Goal: Information Seeking & Learning: Learn about a topic

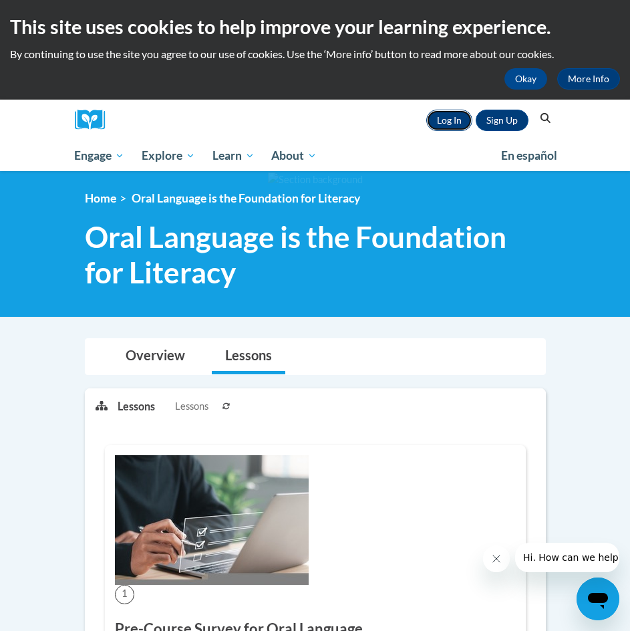
click at [461, 118] on link "Log In" at bounding box center [450, 120] width 46 height 21
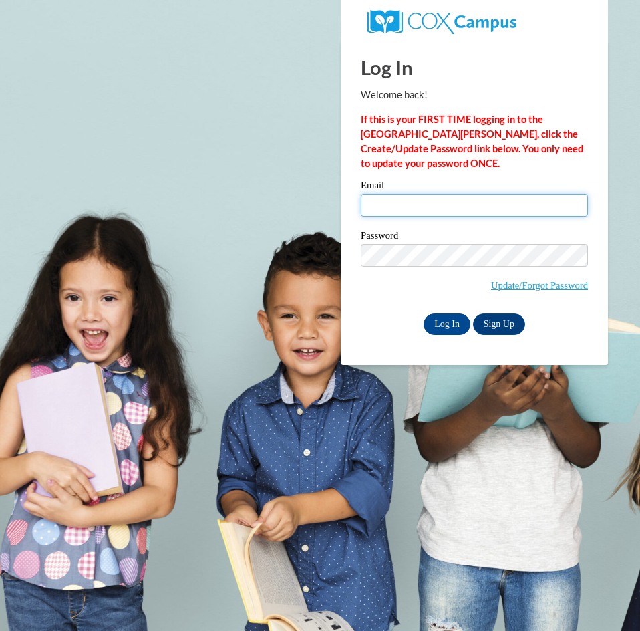
click at [386, 214] on input "Email" at bounding box center [474, 205] width 227 height 23
type input "[EMAIL_ADDRESS][DOMAIN_NAME]"
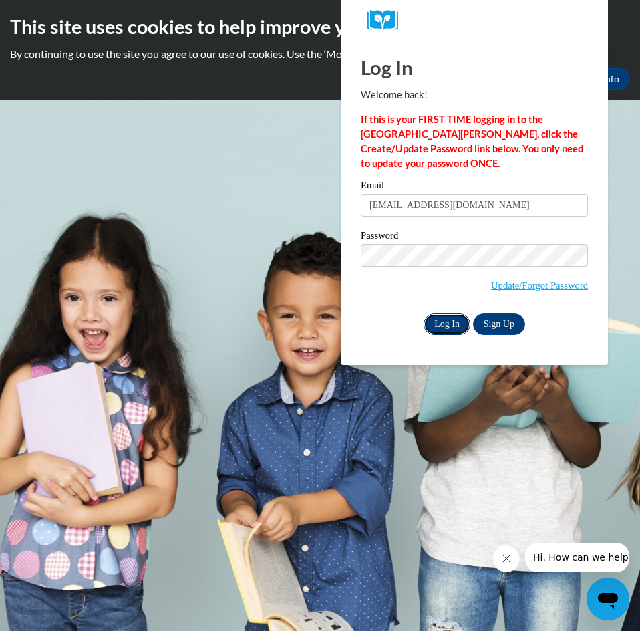
click at [446, 319] on input "Log In" at bounding box center [447, 324] width 47 height 21
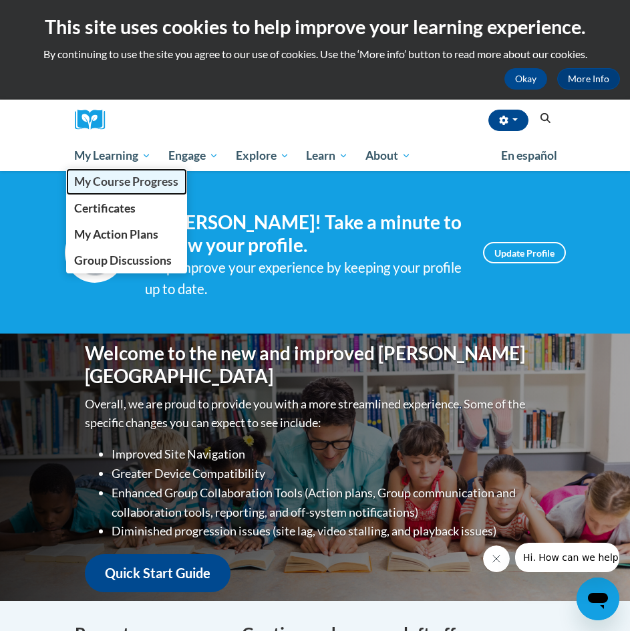
click at [118, 179] on span "My Course Progress" at bounding box center [126, 181] width 104 height 14
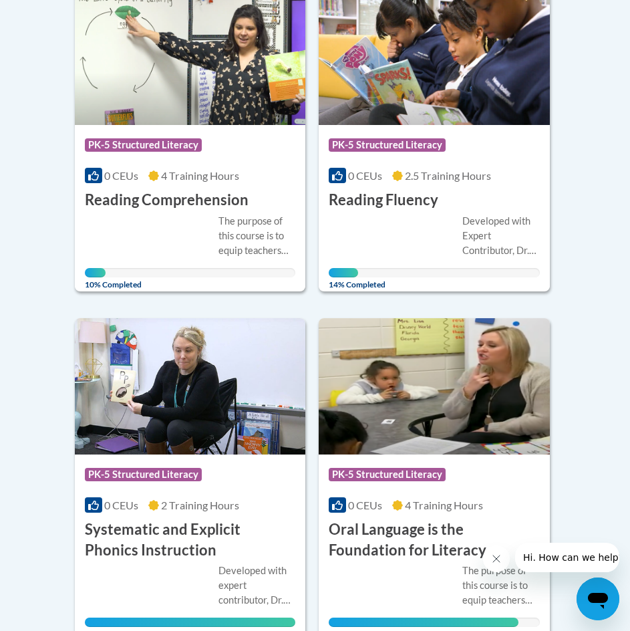
scroll to position [669, 0]
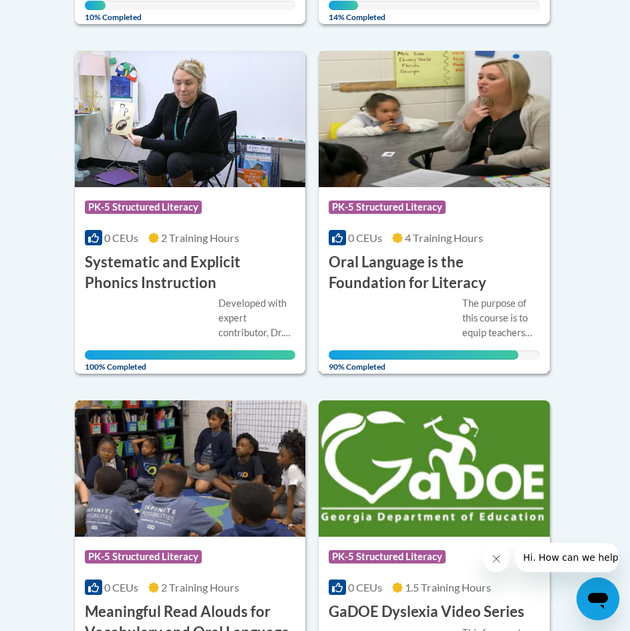
click at [460, 270] on h3 "Oral Language is the Foundation for Literacy" at bounding box center [434, 272] width 211 height 41
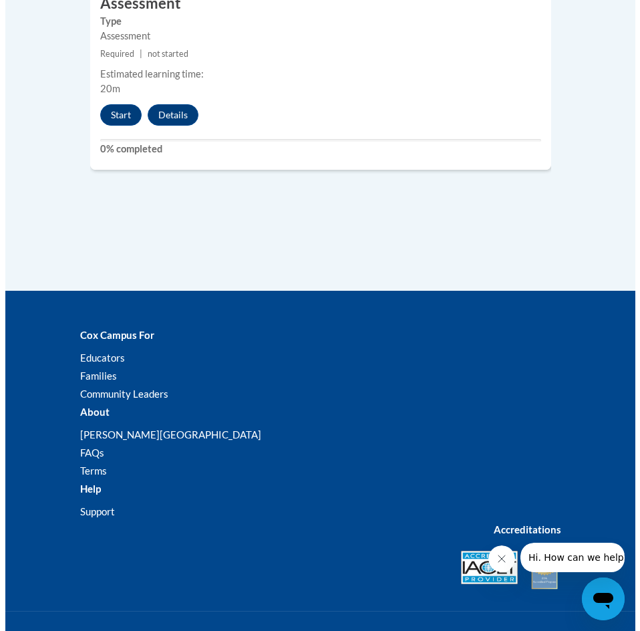
scroll to position [3516, 0]
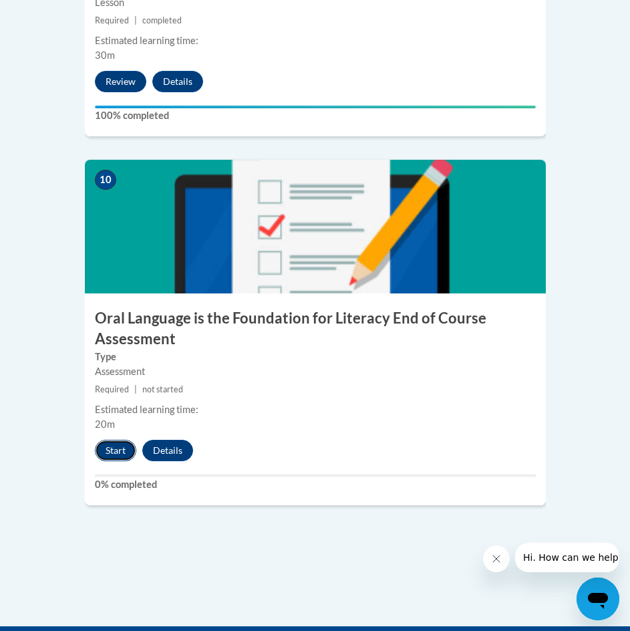
click at [115, 440] on button "Start" at bounding box center [115, 450] width 41 height 21
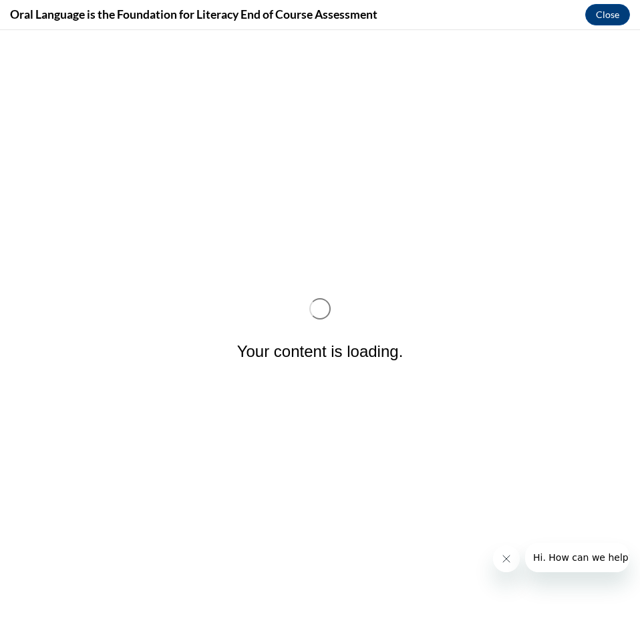
scroll to position [0, 0]
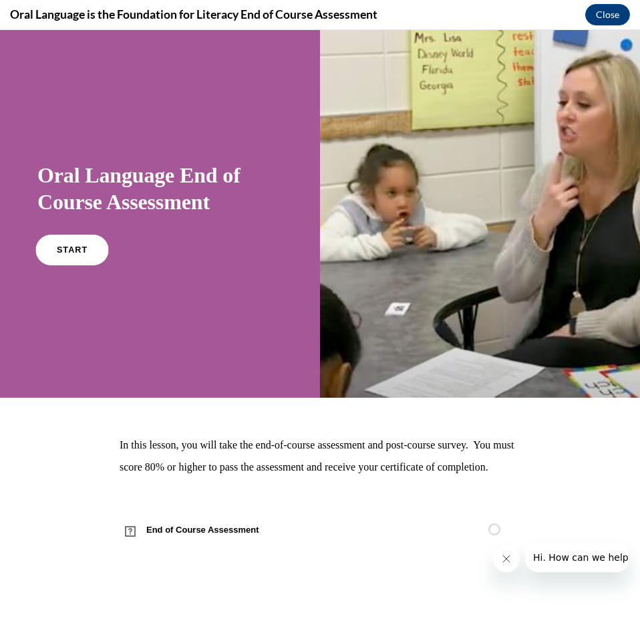
click at [58, 250] on span "START" at bounding box center [72, 250] width 31 height 10
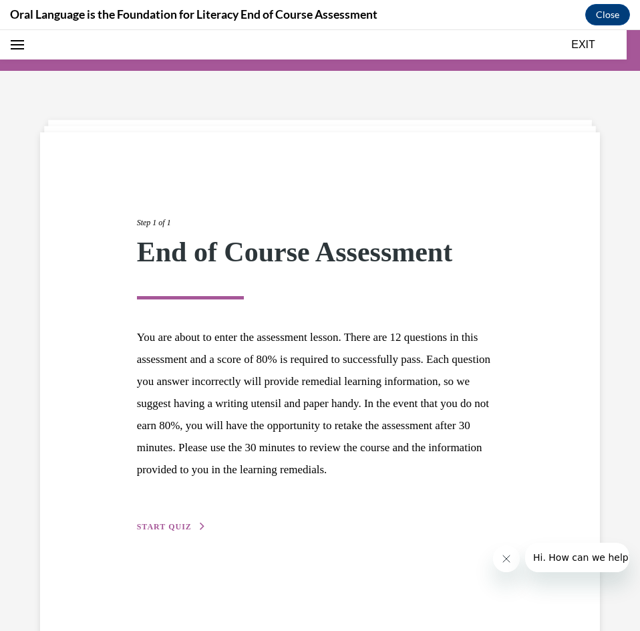
scroll to position [41, 0]
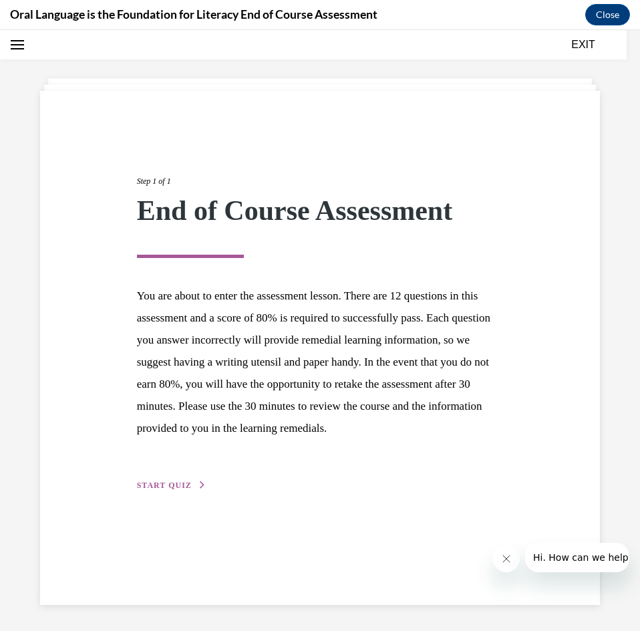
click at [163, 493] on div "Step 1 of 1 End of Course Assessment You are about to enter the assessment less…" at bounding box center [320, 318] width 387 height 348
click at [160, 490] on span "START QUIZ" at bounding box center [164, 485] width 55 height 9
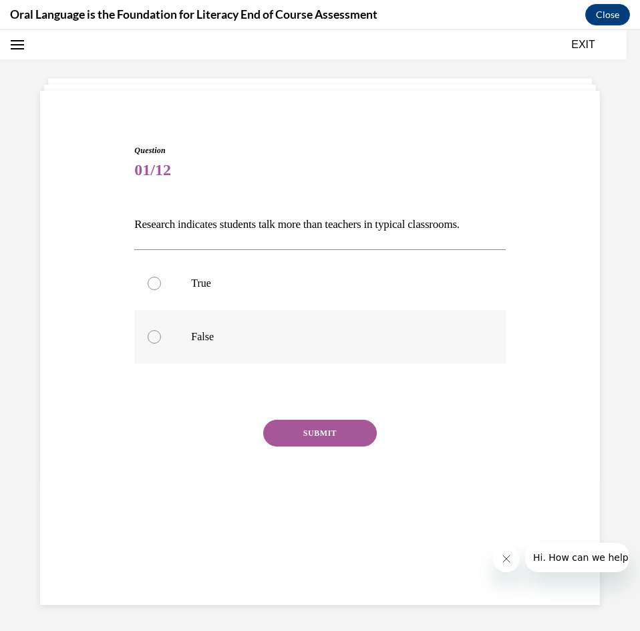
click at [163, 333] on label "False" at bounding box center [319, 336] width 371 height 53
click at [161, 333] on input "False" at bounding box center [154, 336] width 13 height 13
radio input "true"
click at [303, 438] on button "SUBMIT" at bounding box center [320, 433] width 114 height 27
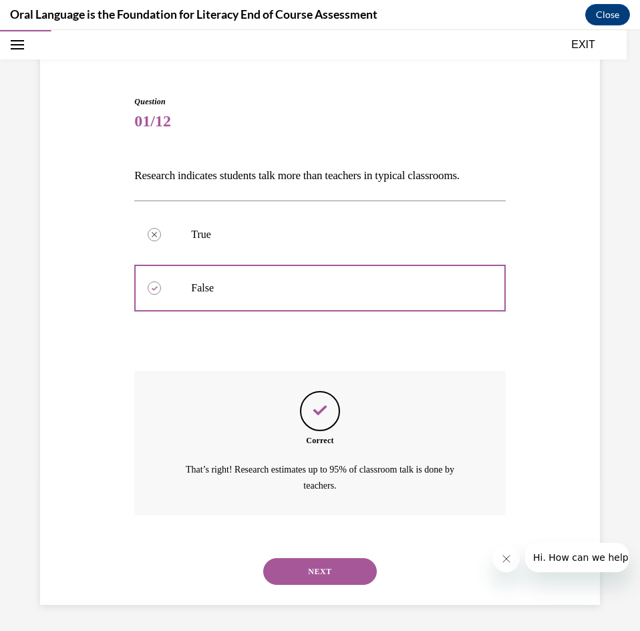
scroll to position [91, 0]
click at [312, 573] on button "NEXT" at bounding box center [320, 571] width 114 height 27
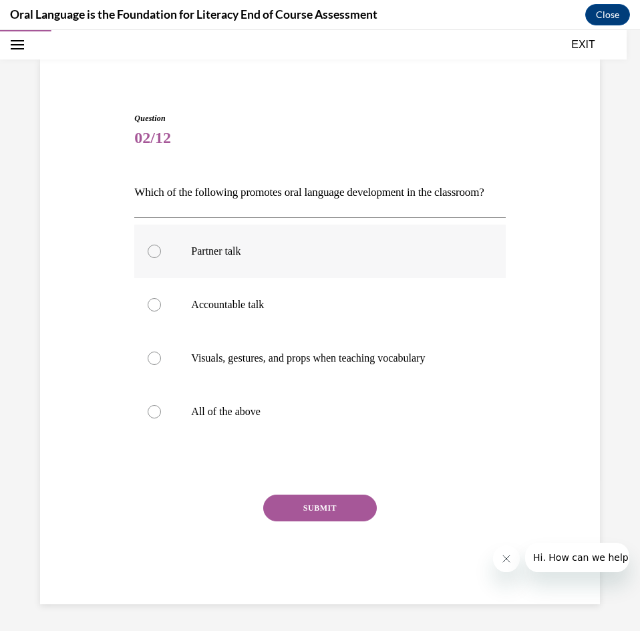
scroll to position [70, 0]
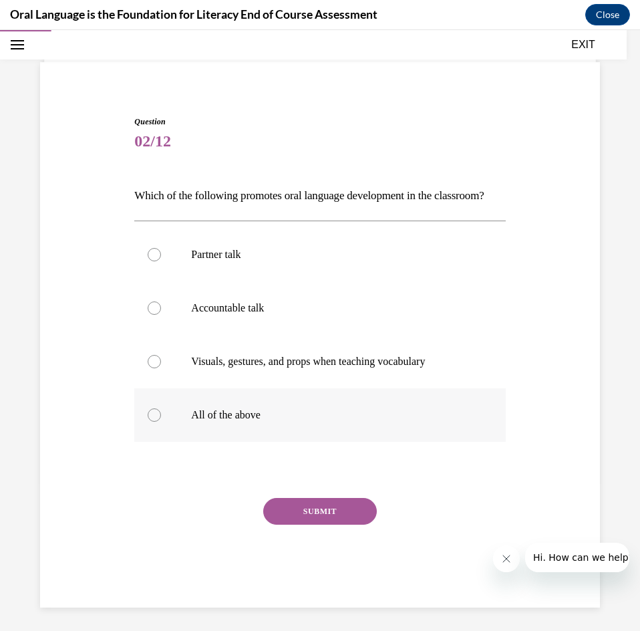
click at [153, 422] on div at bounding box center [154, 414] width 13 height 13
click at [153, 422] on input "All of the above" at bounding box center [154, 414] width 13 height 13
radio input "true"
click at [315, 525] on button "SUBMIT" at bounding box center [320, 511] width 114 height 27
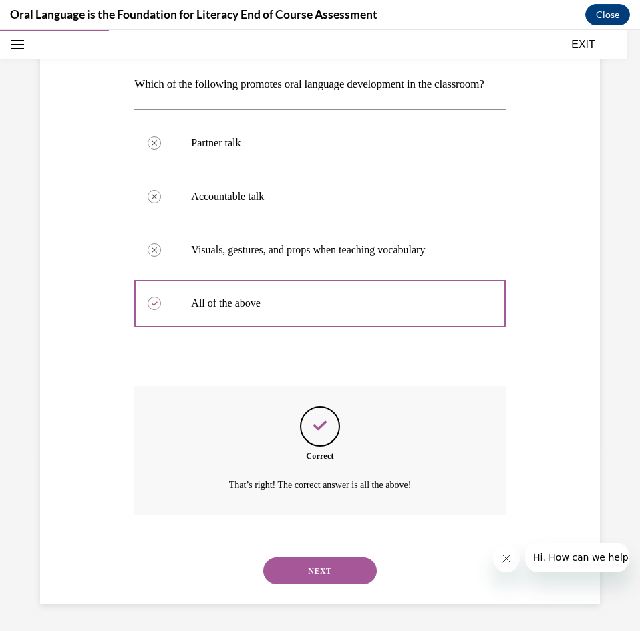
scroll to position [205, 0]
click at [312, 569] on button "NEXT" at bounding box center [320, 571] width 114 height 27
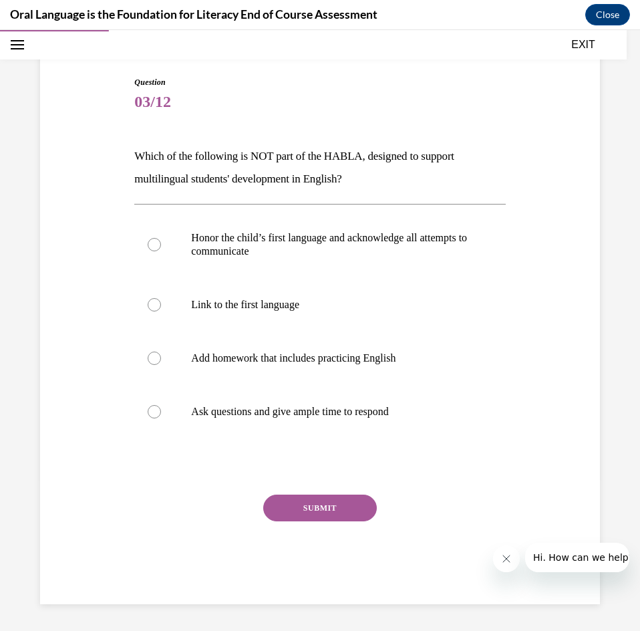
scroll to position [110, 0]
click at [152, 350] on label "Add homework that includes practicing English" at bounding box center [319, 358] width 371 height 53
click at [152, 352] on input "Add homework that includes practicing English" at bounding box center [154, 358] width 13 height 13
radio input "true"
click at [316, 511] on button "SUBMIT" at bounding box center [320, 508] width 114 height 27
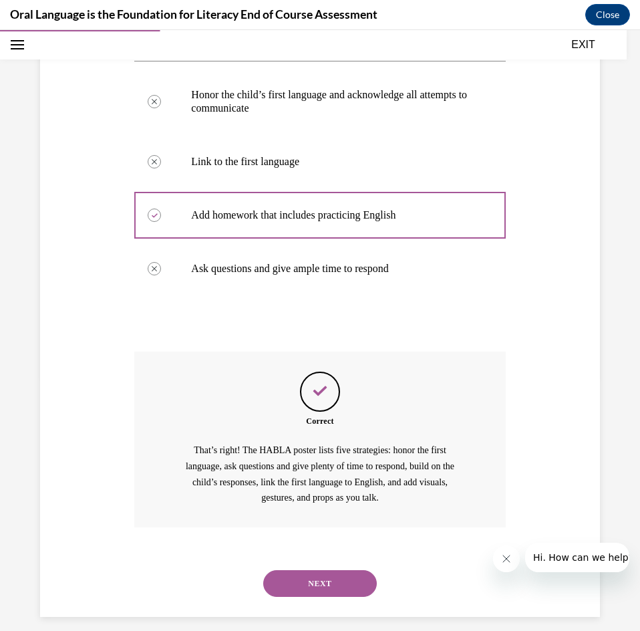
scroll to position [265, 0]
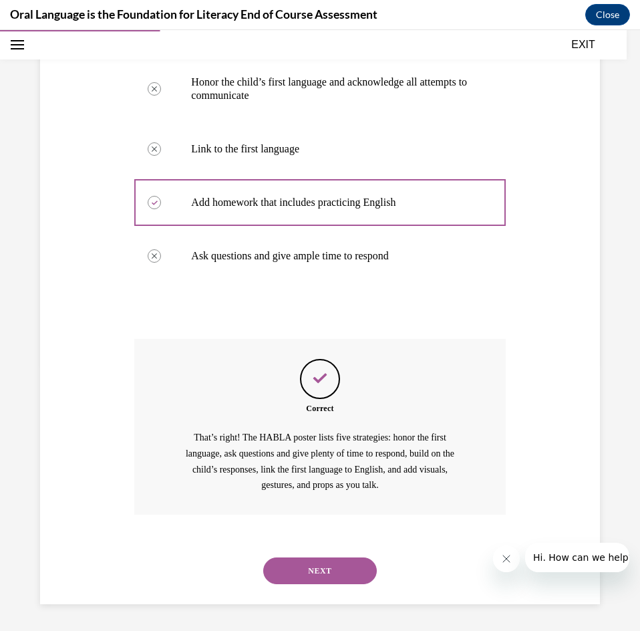
click at [320, 574] on button "NEXT" at bounding box center [320, 571] width 114 height 27
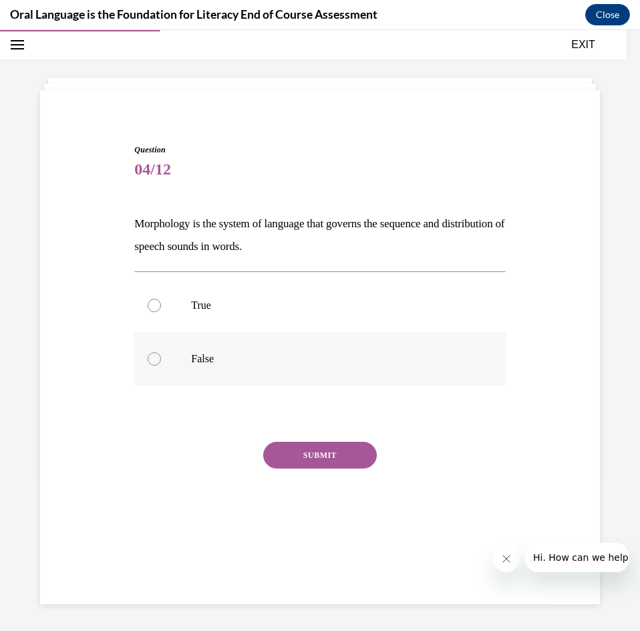
click at [156, 362] on div at bounding box center [154, 358] width 13 height 13
click at [156, 362] on input "False" at bounding box center [154, 358] width 13 height 13
radio input "true"
click at [273, 455] on button "SUBMIT" at bounding box center [320, 455] width 114 height 27
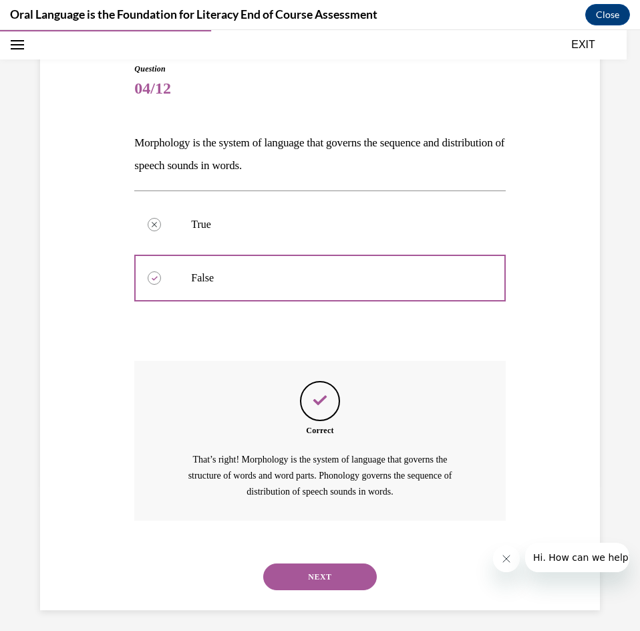
scroll to position [129, 0]
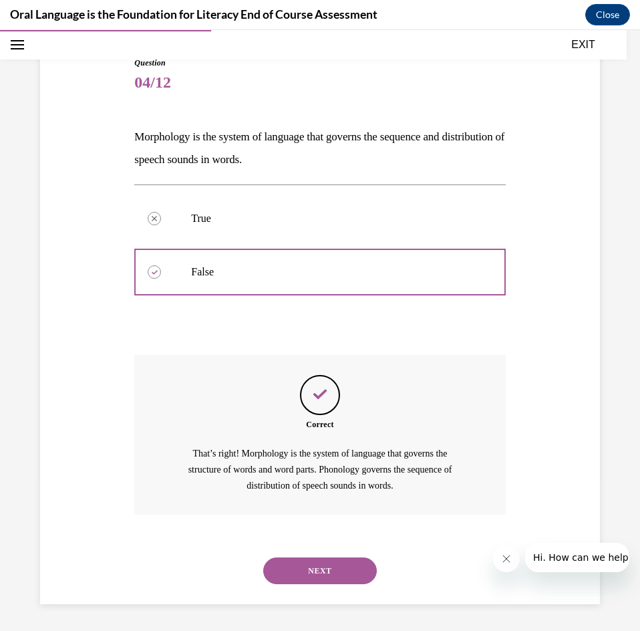
click at [303, 569] on button "NEXT" at bounding box center [320, 571] width 114 height 27
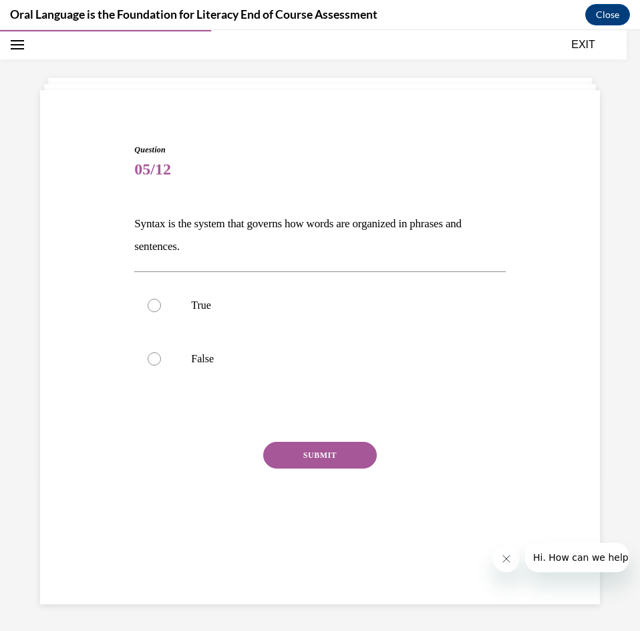
scroll to position [42, 0]
click at [154, 302] on div at bounding box center [154, 305] width 13 height 13
click at [154, 302] on input "True" at bounding box center [154, 305] width 13 height 13
radio input "true"
click at [317, 461] on button "SUBMIT" at bounding box center [320, 455] width 114 height 27
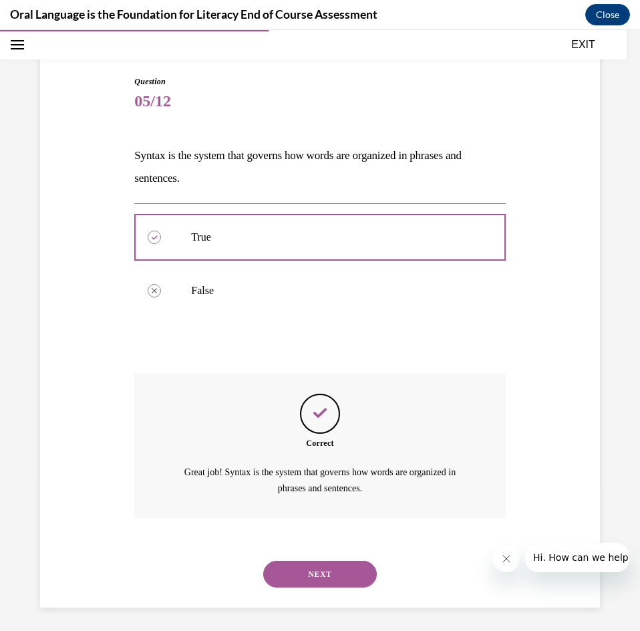
scroll to position [114, 0]
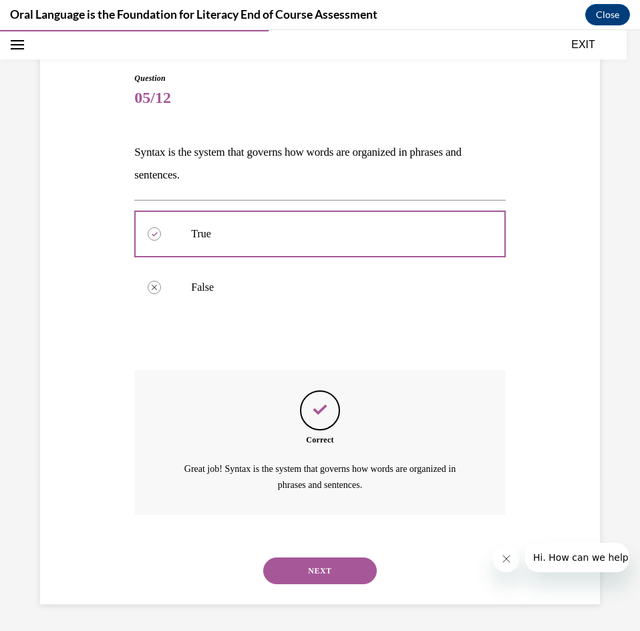
click at [322, 576] on button "NEXT" at bounding box center [320, 571] width 114 height 27
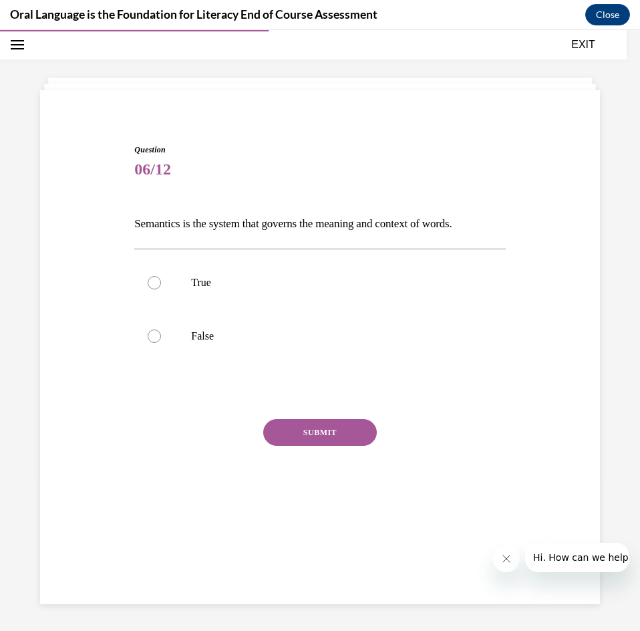
scroll to position [42, 0]
click at [162, 283] on label "True" at bounding box center [319, 282] width 371 height 53
click at [161, 283] on input "True" at bounding box center [154, 282] width 13 height 13
radio input "true"
click at [335, 441] on button "SUBMIT" at bounding box center [320, 432] width 114 height 27
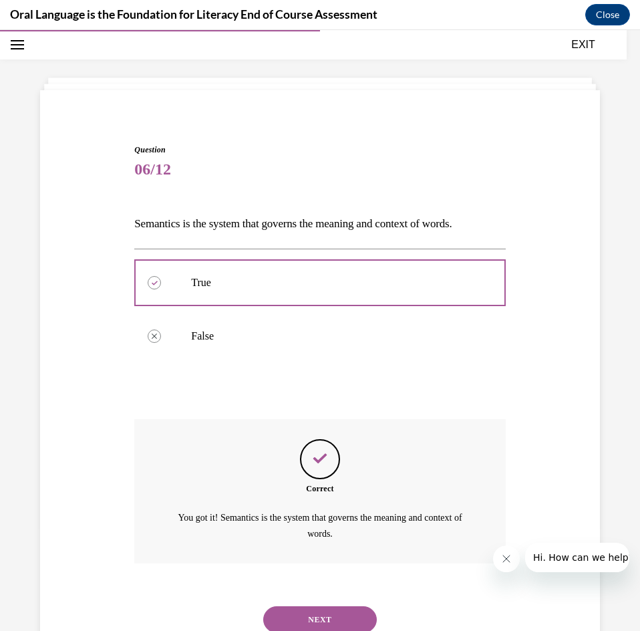
scroll to position [91, 0]
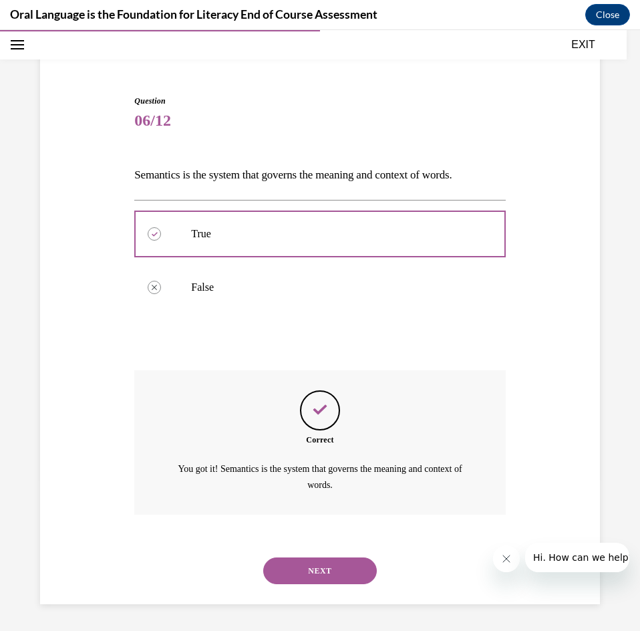
click at [324, 568] on button "NEXT" at bounding box center [320, 571] width 114 height 27
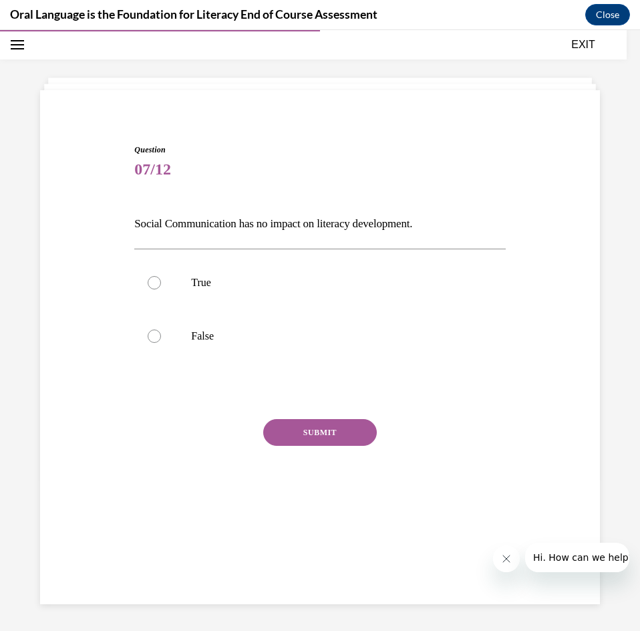
scroll to position [42, 0]
click at [155, 339] on div at bounding box center [154, 336] width 13 height 13
click at [155, 339] on input "False" at bounding box center [154, 336] width 13 height 13
radio input "true"
click at [322, 439] on button "SUBMIT" at bounding box center [320, 432] width 114 height 27
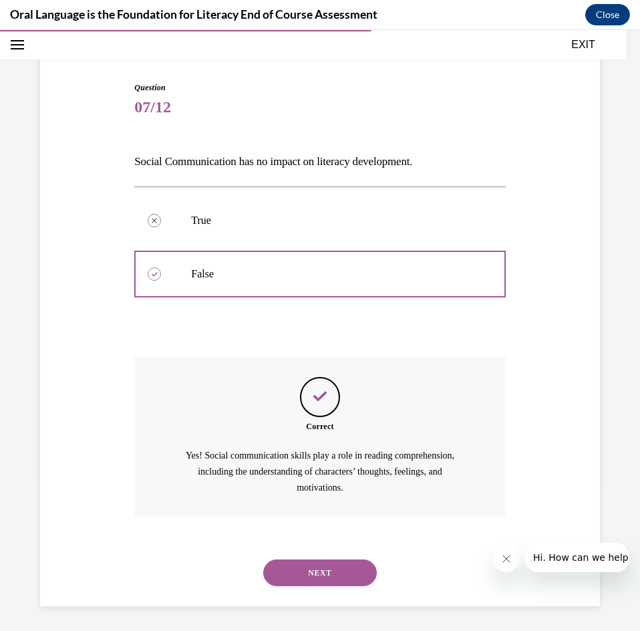
scroll to position [106, 0]
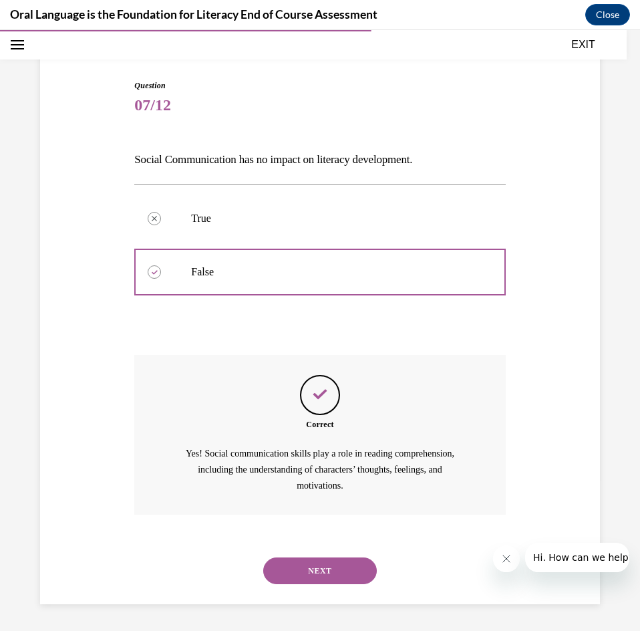
click at [310, 562] on button "NEXT" at bounding box center [320, 571] width 114 height 27
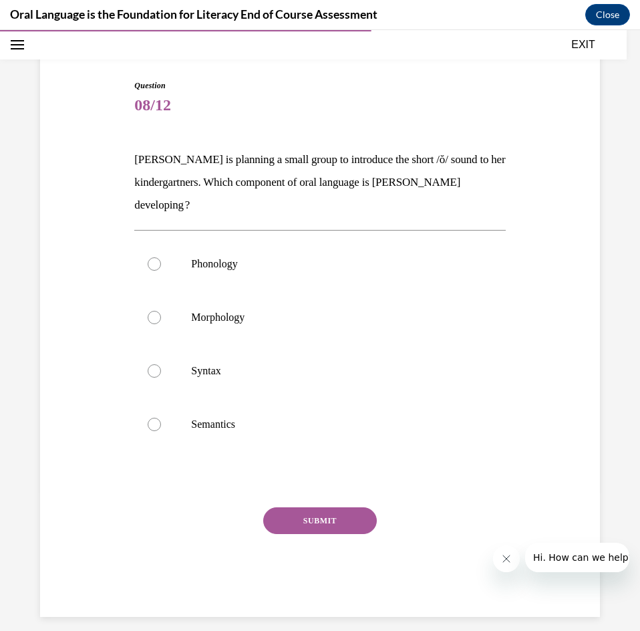
scroll to position [70, 0]
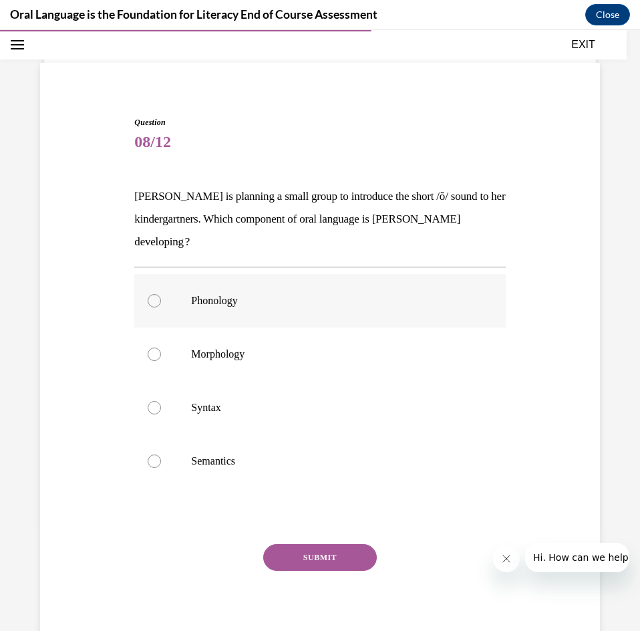
click at [153, 308] on label "Phonology" at bounding box center [319, 300] width 371 height 53
click at [153, 308] on input "Phonology" at bounding box center [154, 300] width 13 height 13
radio input "true"
click at [289, 559] on button "SUBMIT" at bounding box center [320, 557] width 114 height 27
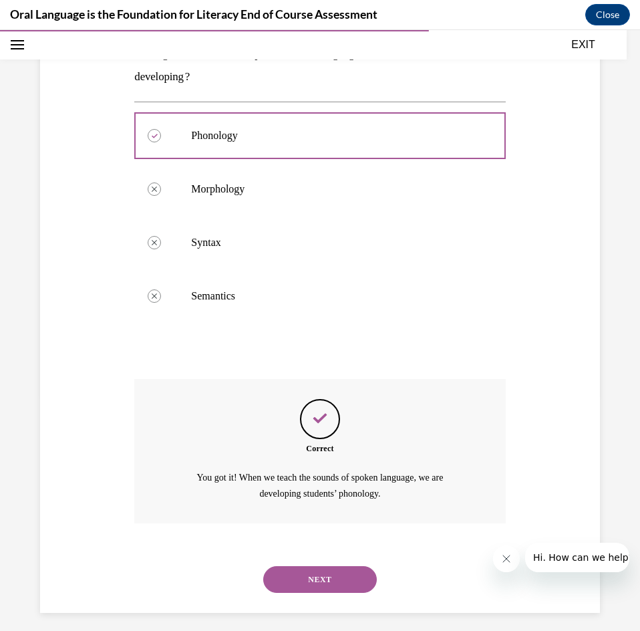
scroll to position [243, 0]
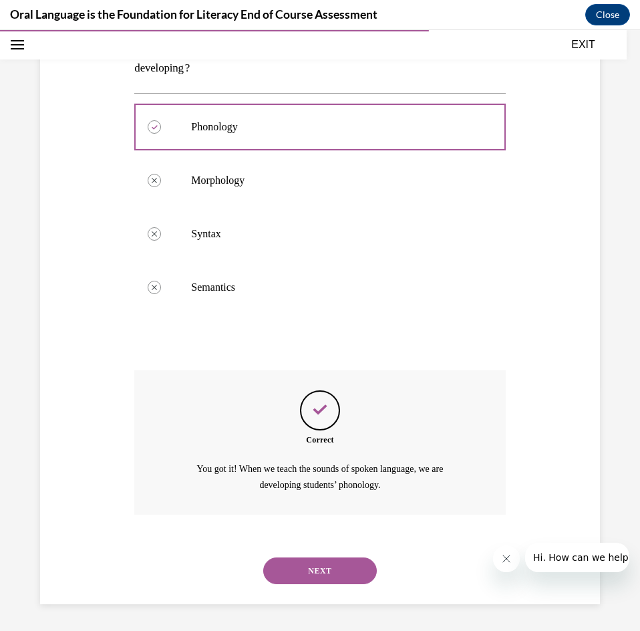
click at [322, 567] on button "NEXT" at bounding box center [320, 571] width 114 height 27
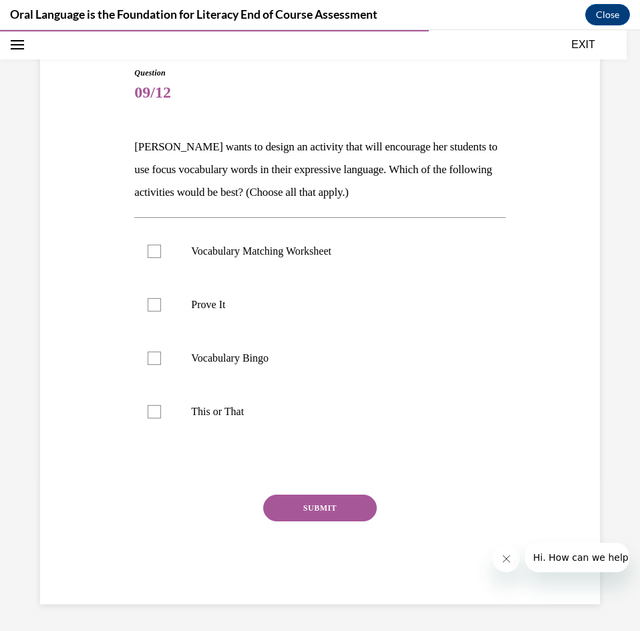
scroll to position [119, 0]
click at [156, 307] on div at bounding box center [154, 304] width 13 height 13
click at [156, 307] on input "Prove It" at bounding box center [154, 304] width 13 height 13
checkbox input "true"
click at [157, 416] on div at bounding box center [154, 411] width 13 height 13
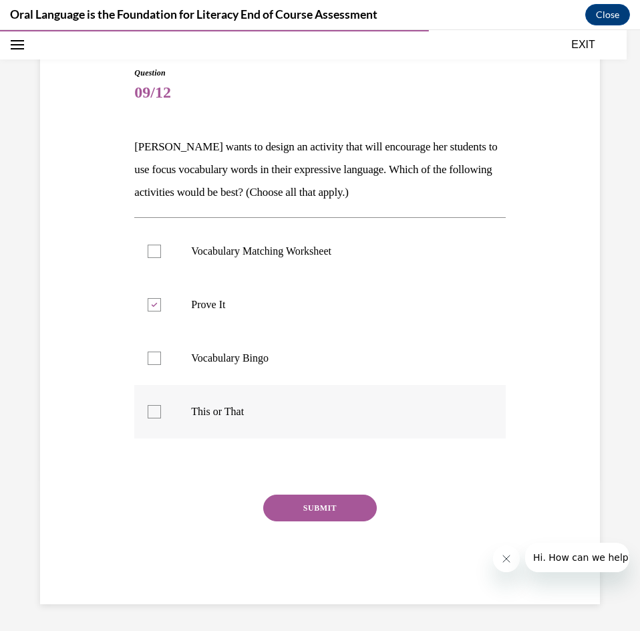
click at [157, 416] on input "This or That" at bounding box center [154, 411] width 13 height 13
checkbox input "true"
click at [338, 504] on button "SUBMIT" at bounding box center [320, 508] width 114 height 27
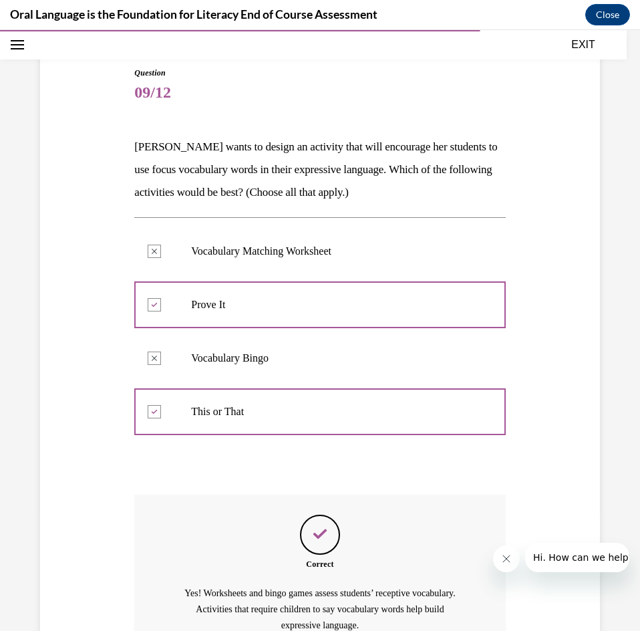
scroll to position [259, 0]
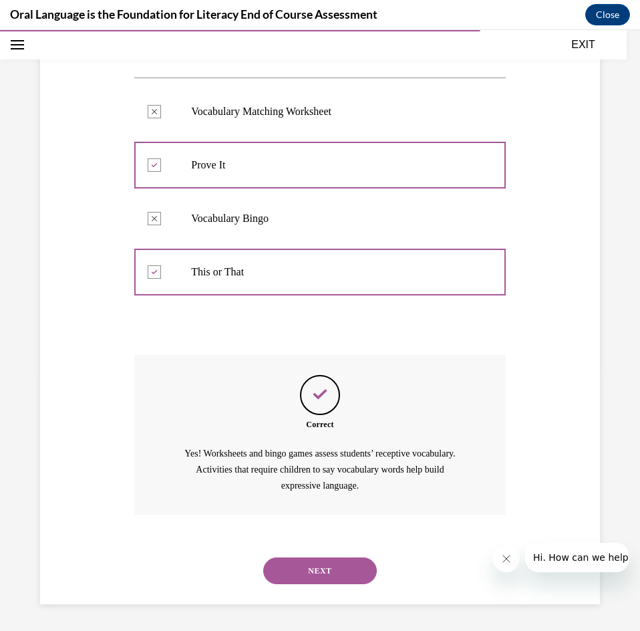
click at [315, 571] on button "NEXT" at bounding box center [320, 571] width 114 height 27
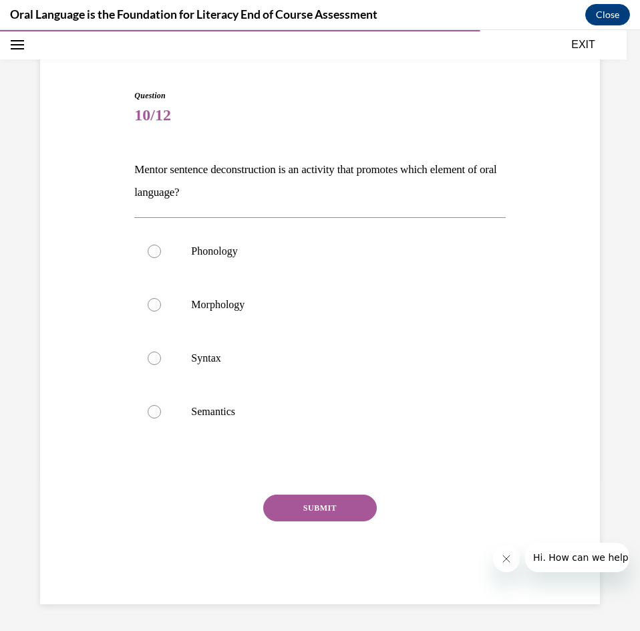
scroll to position [96, 0]
click at [150, 358] on div at bounding box center [154, 358] width 13 height 13
click at [150, 358] on input "Syntax" at bounding box center [154, 358] width 13 height 13
radio input "true"
click at [335, 503] on button "SUBMIT" at bounding box center [320, 508] width 114 height 27
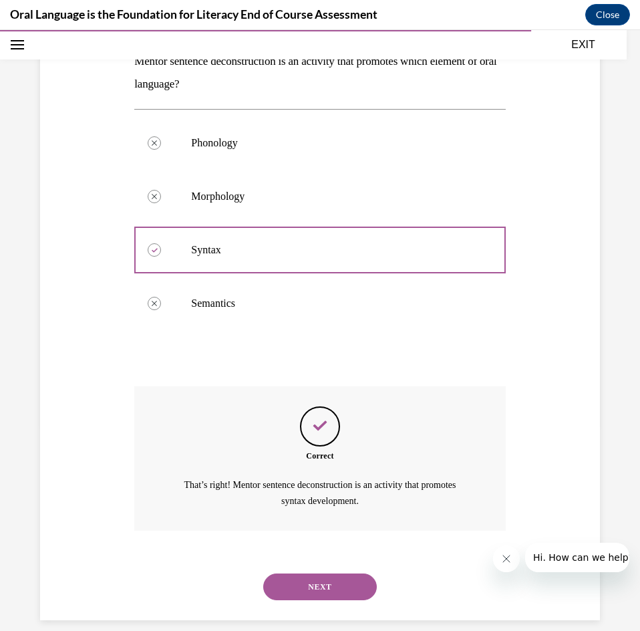
scroll to position [221, 0]
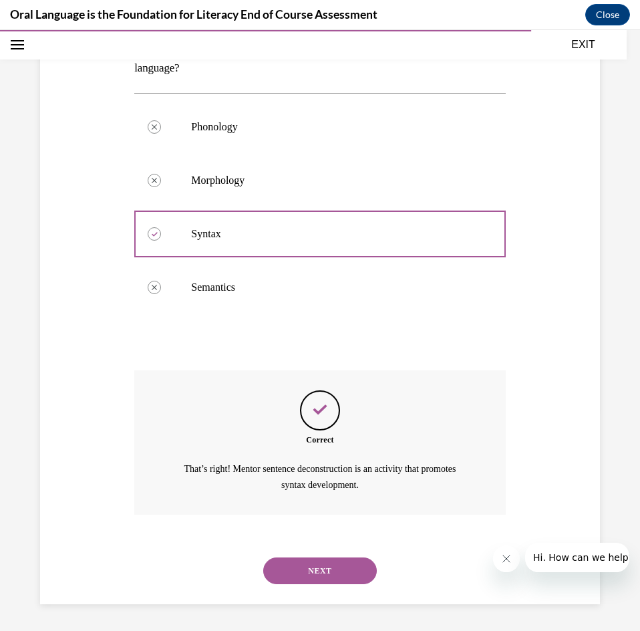
click at [334, 570] on button "NEXT" at bounding box center [320, 571] width 114 height 27
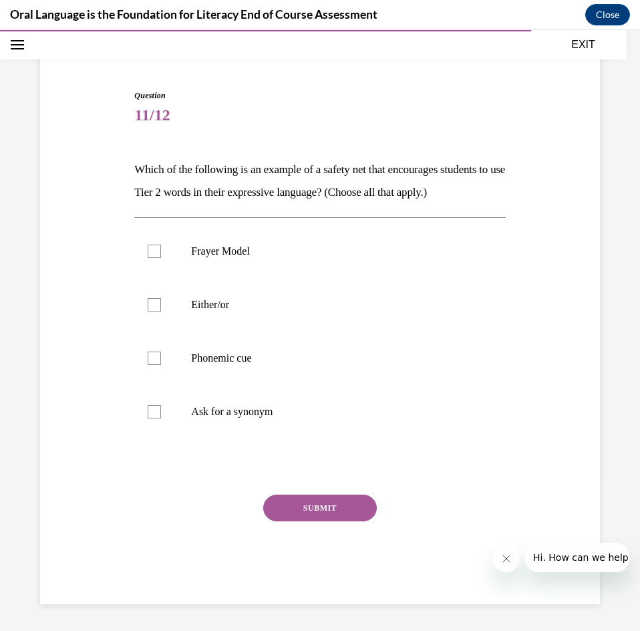
scroll to position [119, 0]
click at [154, 253] on div at bounding box center [154, 251] width 13 height 13
click at [154, 253] on input "Frayer Model" at bounding box center [154, 251] width 13 height 13
checkbox input "true"
click at [150, 307] on div at bounding box center [154, 304] width 13 height 13
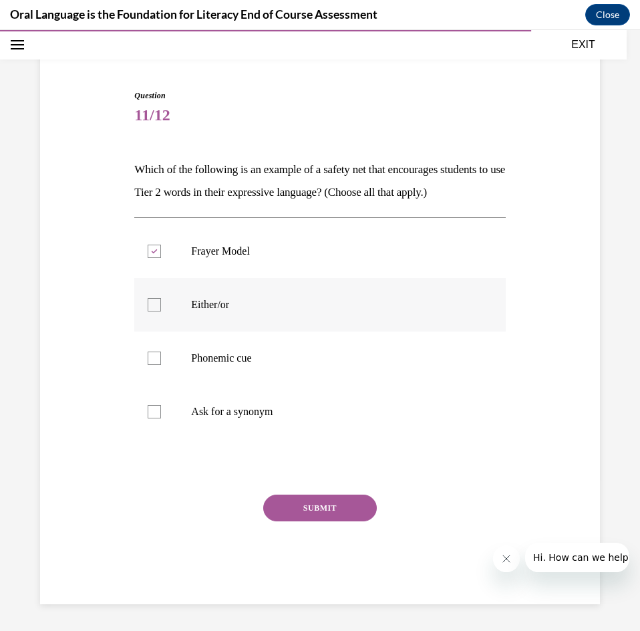
click at [150, 307] on input "Either/or" at bounding box center [154, 304] width 13 height 13
checkbox input "true"
click at [152, 423] on label "Ask for a synonym" at bounding box center [319, 411] width 371 height 53
click at [152, 419] on input "Ask for a synonym" at bounding box center [154, 411] width 13 height 13
checkbox input "true"
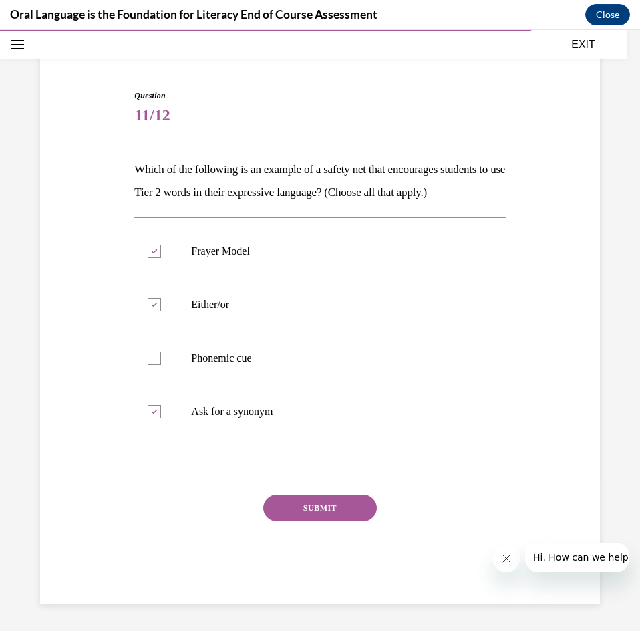
click at [326, 509] on button "SUBMIT" at bounding box center [320, 508] width 114 height 27
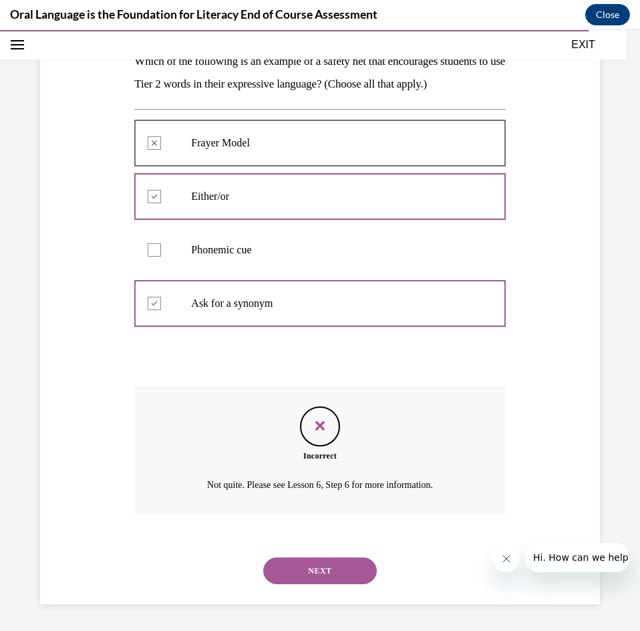
scroll to position [227, 0]
click at [324, 568] on button "NEXT" at bounding box center [320, 571] width 114 height 27
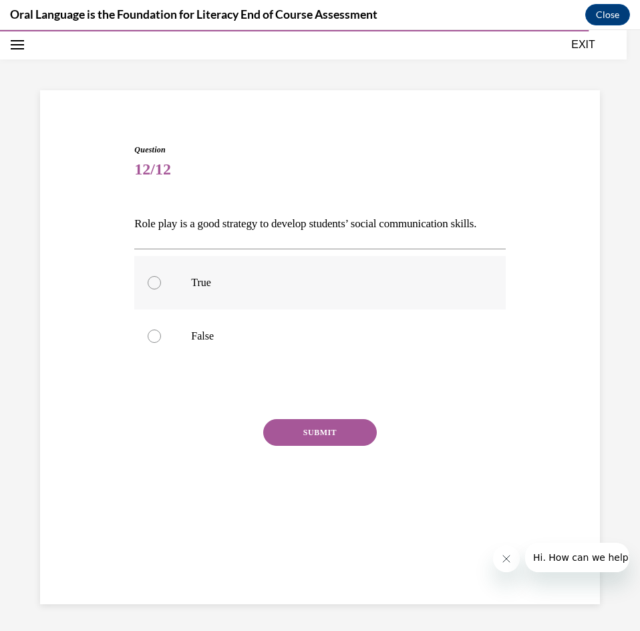
click at [155, 289] on div at bounding box center [154, 282] width 13 height 13
click at [155, 289] on input "True" at bounding box center [154, 282] width 13 height 13
radio input "true"
click at [302, 446] on button "SUBMIT" at bounding box center [320, 432] width 114 height 27
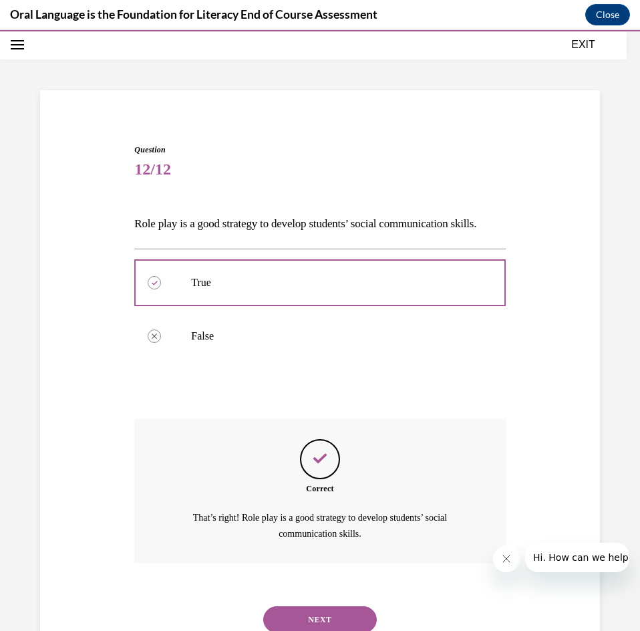
scroll to position [114, 0]
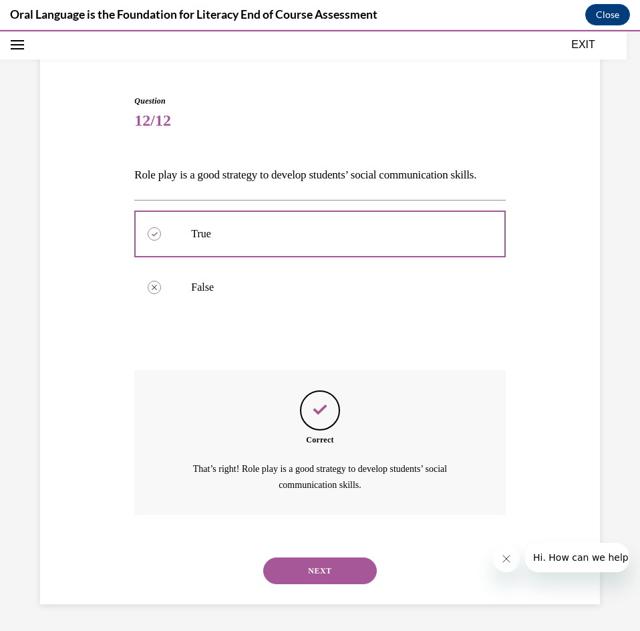
click at [348, 566] on button "NEXT" at bounding box center [320, 571] width 114 height 27
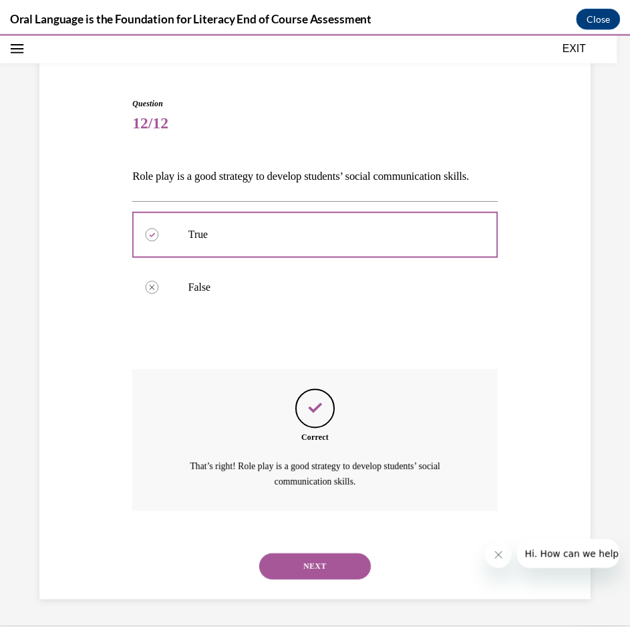
scroll to position [84, 0]
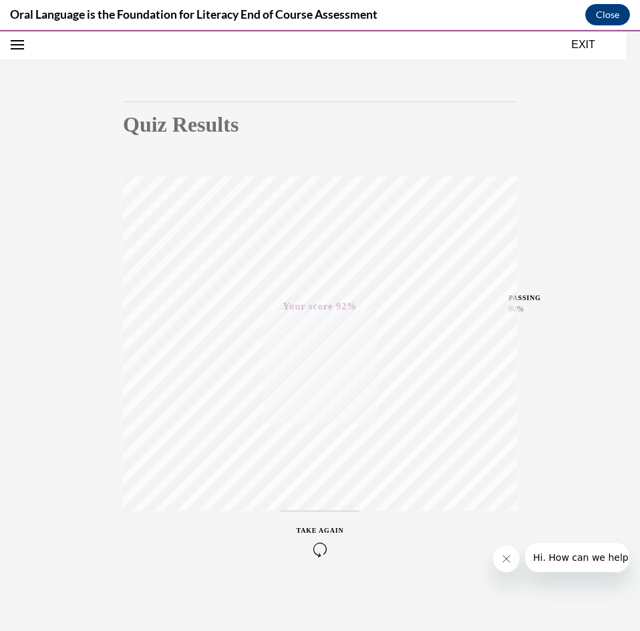
click at [570, 47] on button "EXIT" at bounding box center [584, 45] width 80 height 16
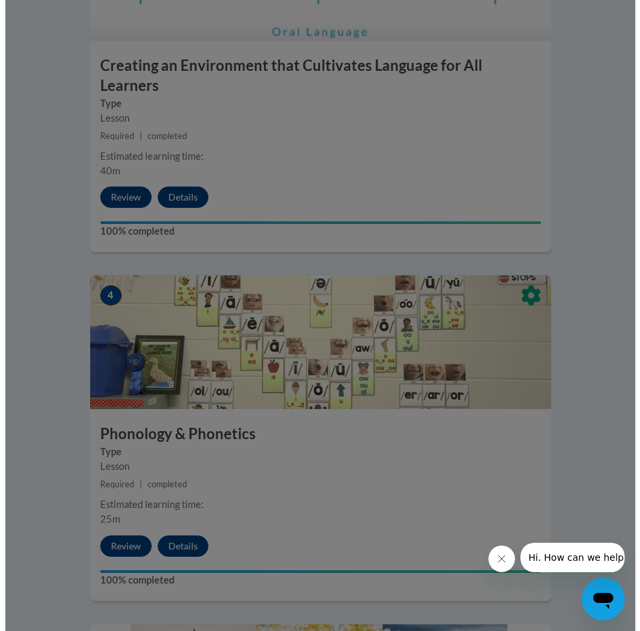
scroll to position [842, 0]
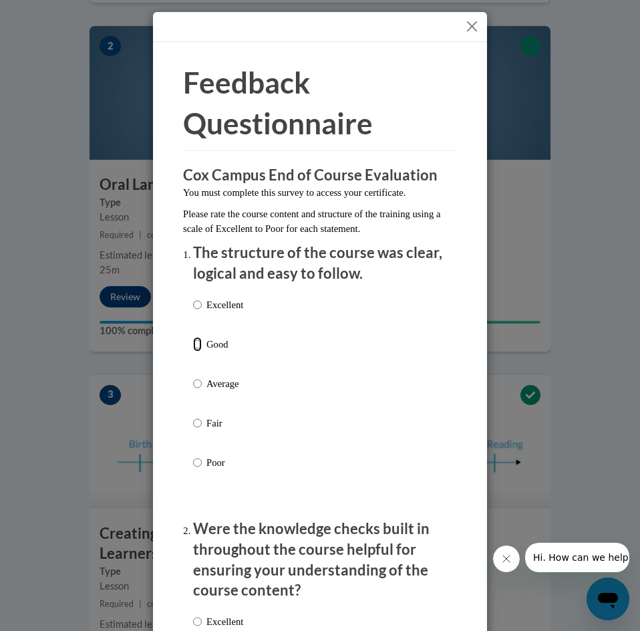
click at [195, 347] on input "Good" at bounding box center [197, 344] width 9 height 15
radio input "true"
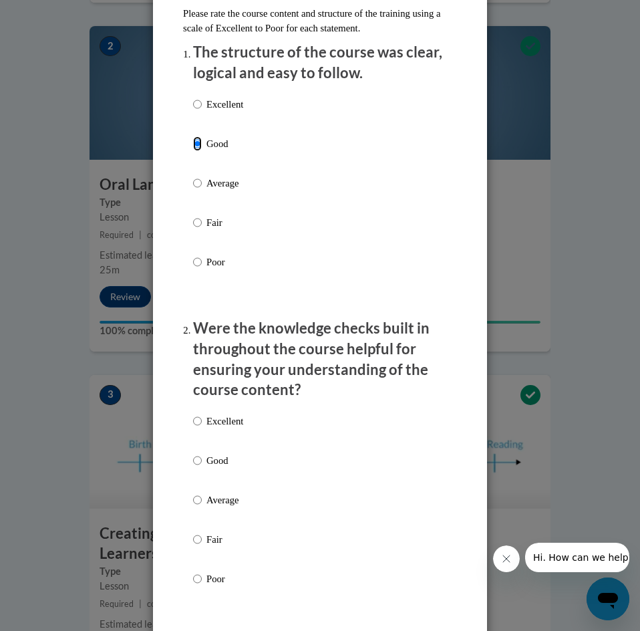
scroll to position [401, 0]
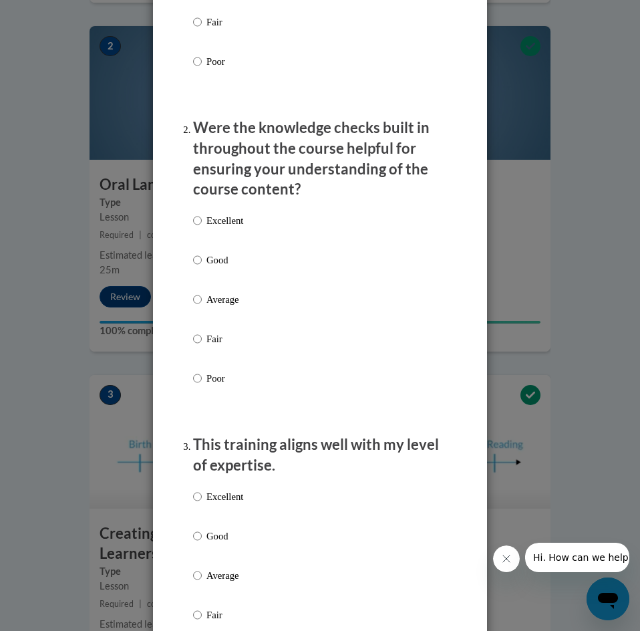
click at [193, 259] on input "Good" at bounding box center [197, 260] width 9 height 15
radio input "true"
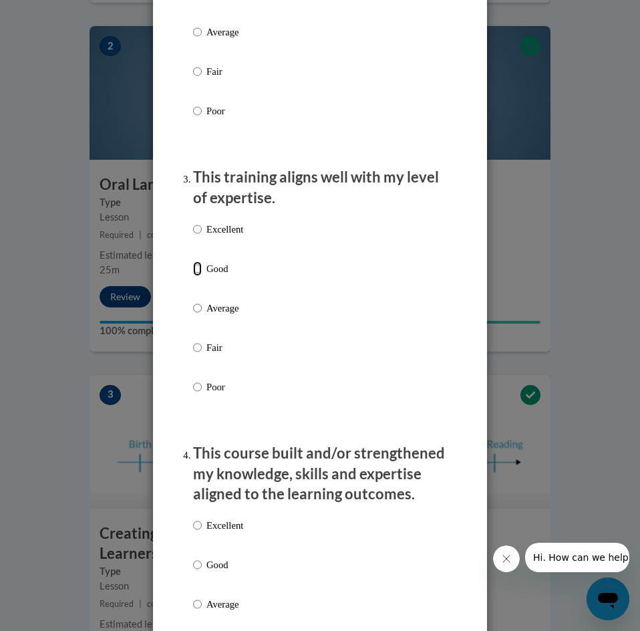
click at [195, 266] on input "Good" at bounding box center [197, 268] width 9 height 15
radio input "true"
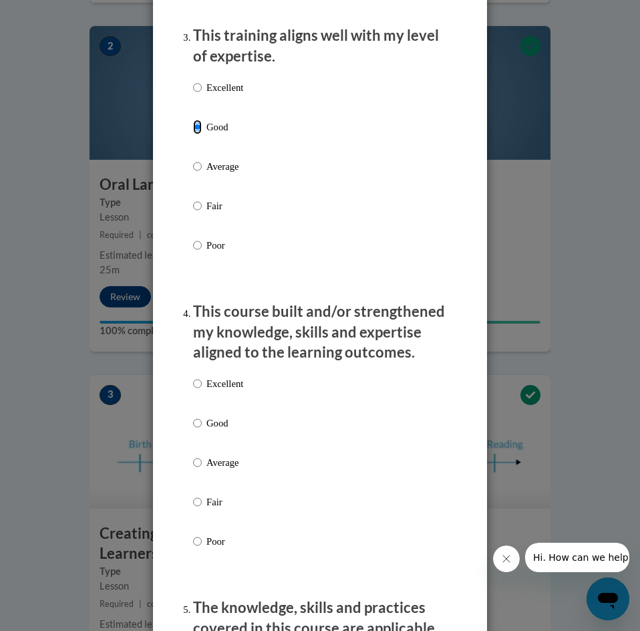
scroll to position [936, 0]
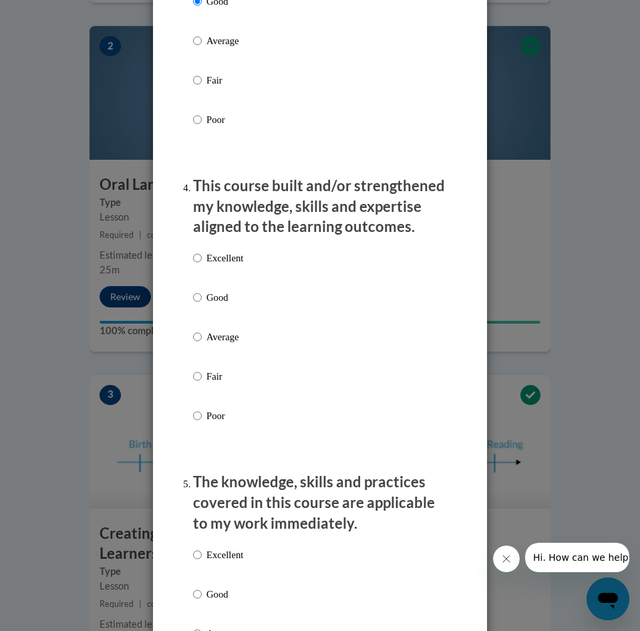
click at [207, 295] on p "Good" at bounding box center [225, 297] width 37 height 15
click at [201, 295] on input "Good" at bounding box center [197, 297] width 9 height 15
radio input "true"
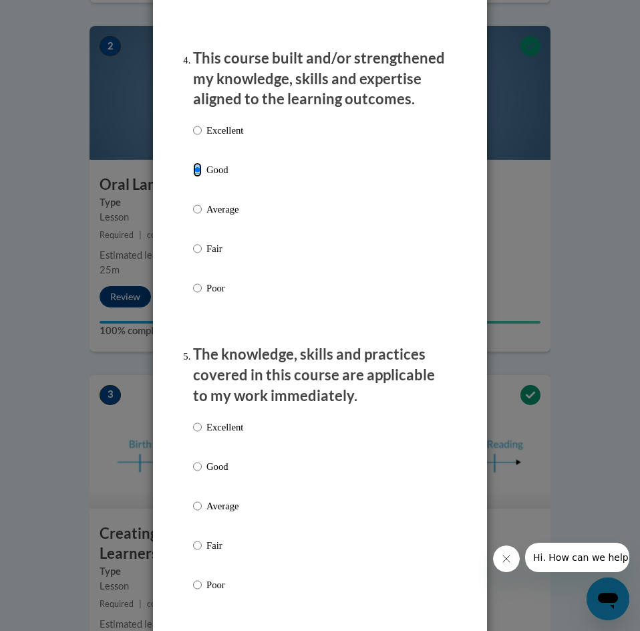
scroll to position [1203, 0]
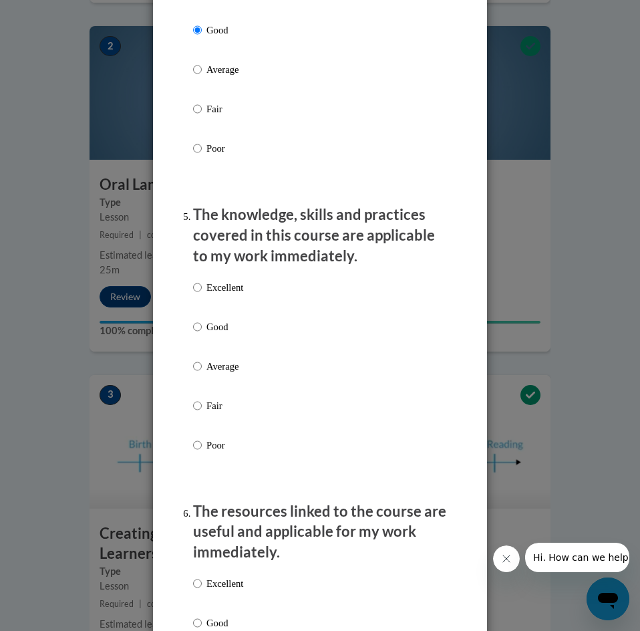
click at [207, 327] on p "Good" at bounding box center [225, 327] width 37 height 15
click at [202, 327] on input "Good" at bounding box center [197, 327] width 9 height 15
radio input "true"
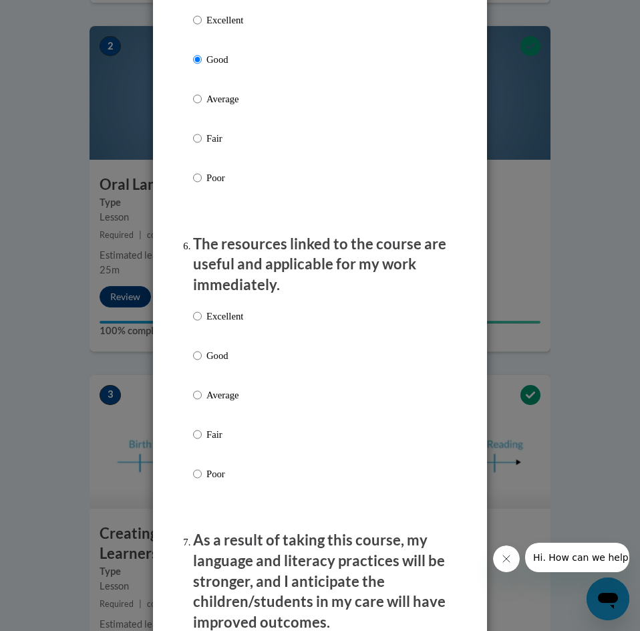
click at [207, 353] on p "Good" at bounding box center [225, 355] width 37 height 15
click at [202, 353] on input "Good" at bounding box center [197, 355] width 9 height 15
radio input "true"
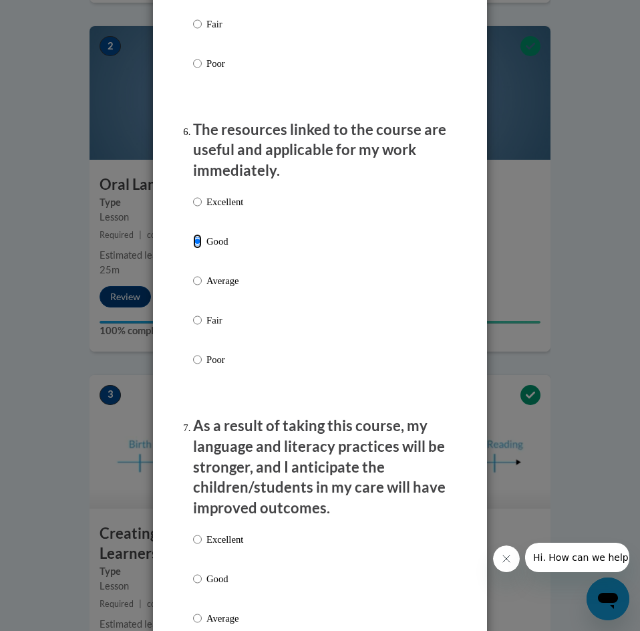
scroll to position [1805, 0]
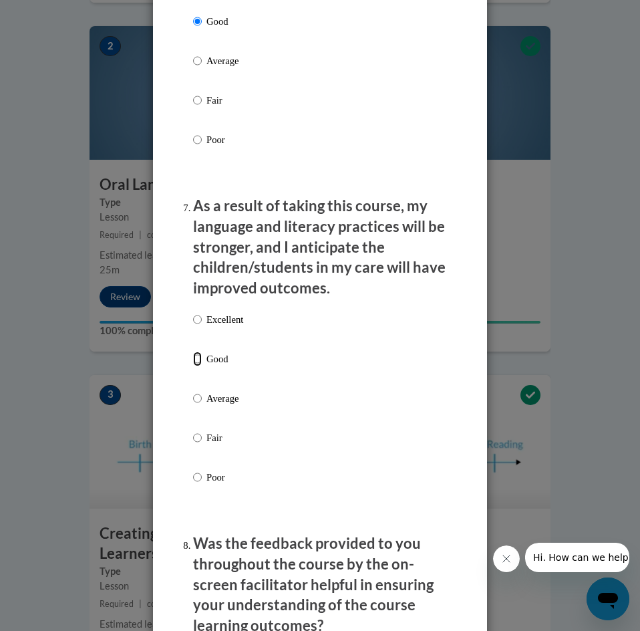
click at [197, 360] on input "Good" at bounding box center [197, 359] width 9 height 15
radio input "true"
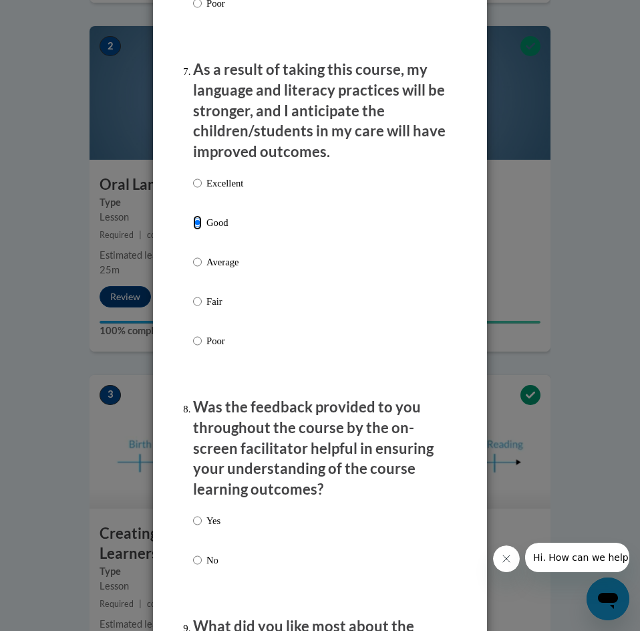
scroll to position [2073, 0]
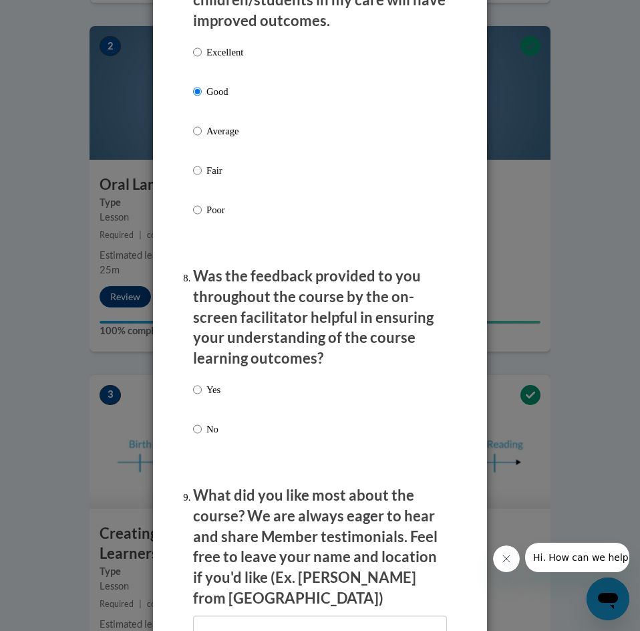
click at [199, 383] on label "Yes" at bounding box center [206, 400] width 27 height 36
click at [199, 383] on input "Yes" at bounding box center [197, 389] width 9 height 15
radio input "true"
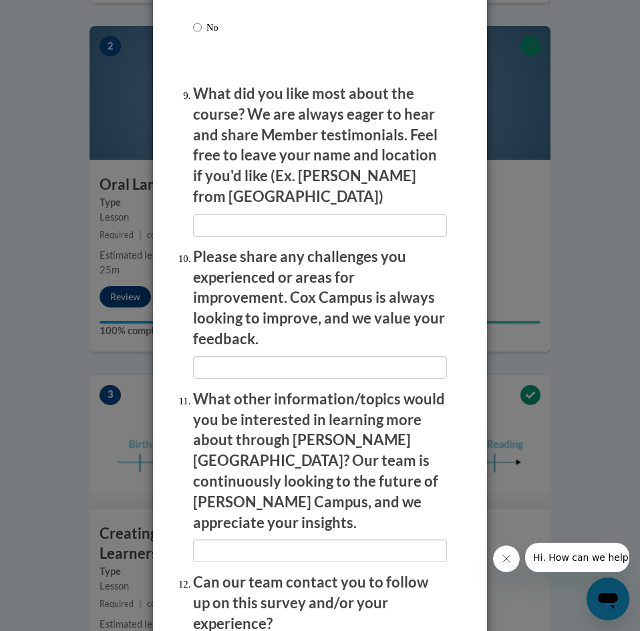
scroll to position [2539, 0]
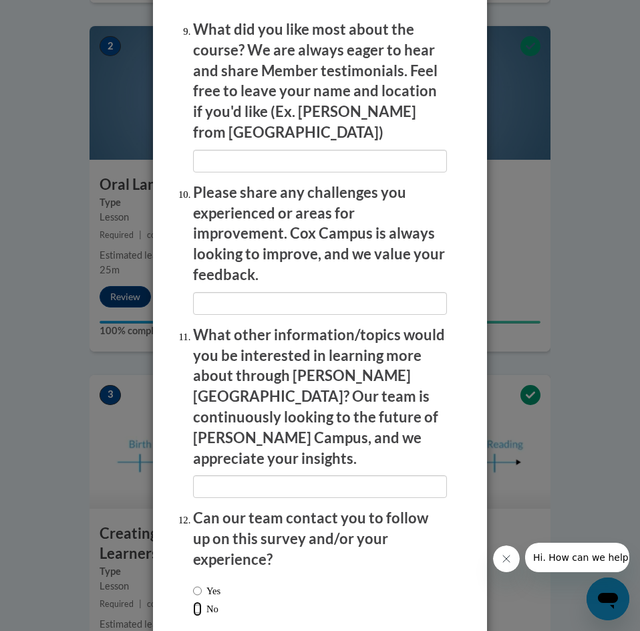
click at [196, 602] on input "No" at bounding box center [197, 609] width 9 height 15
radio input "true"
